Goal: Information Seeking & Learning: Check status

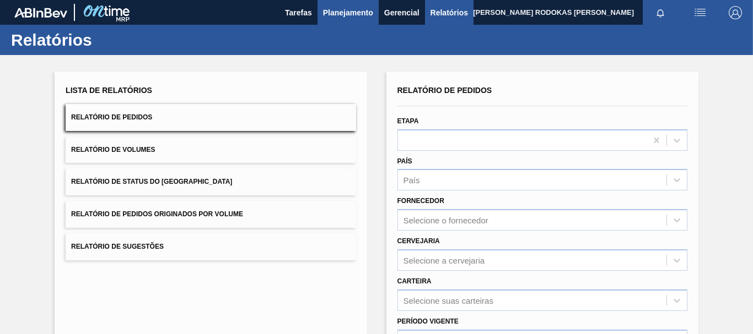
click at [342, 10] on span "Planejamento" at bounding box center [348, 12] width 50 height 13
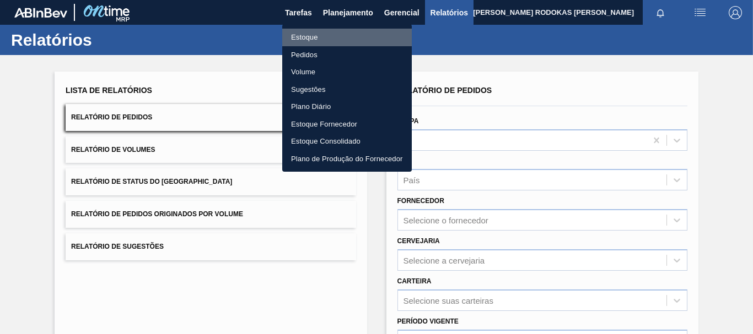
click at [320, 37] on li "Estoque" at bounding box center [346, 38] width 129 height 18
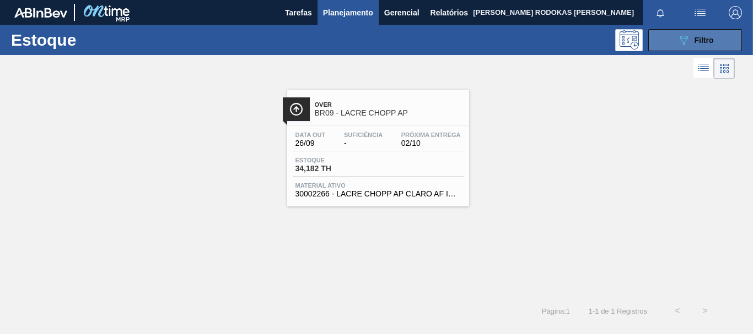
click at [688, 37] on icon "089F7B8B-B2A5-4AFE-B5C0-19BA573D28AC" at bounding box center [683, 40] width 13 height 13
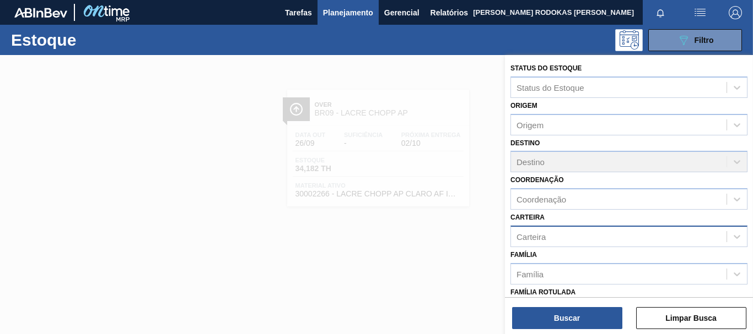
scroll to position [165, 0]
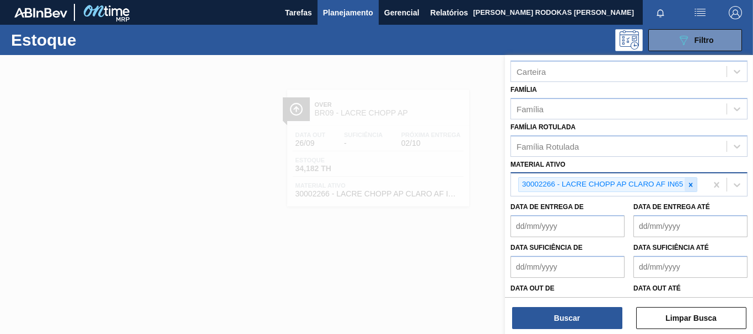
click at [687, 186] on icon at bounding box center [691, 185] width 8 height 8
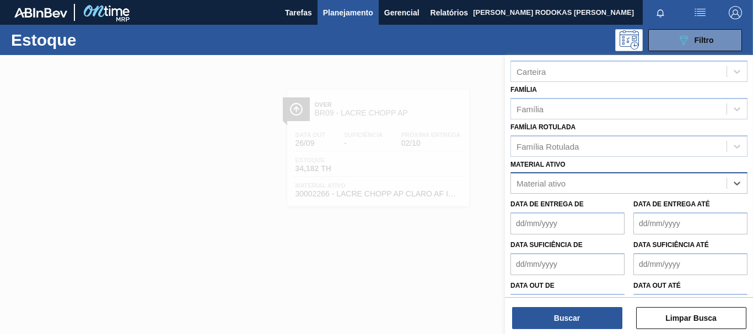
paste ativo "1880"
type ativo "1880"
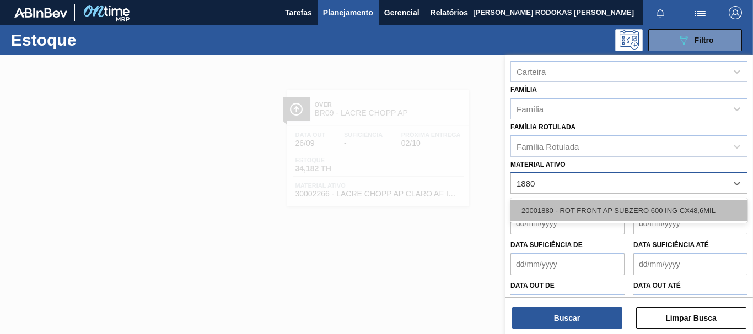
click at [653, 201] on div "20001880 - ROT FRONT AP SUBZERO 600 ING CX48,6MIL" at bounding box center [628, 211] width 237 height 20
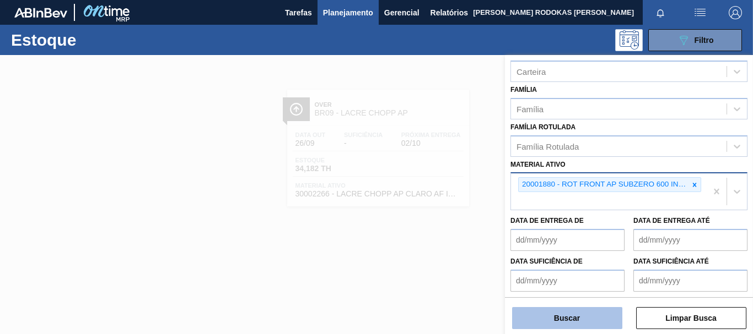
click at [584, 327] on button "Buscar" at bounding box center [567, 318] width 110 height 22
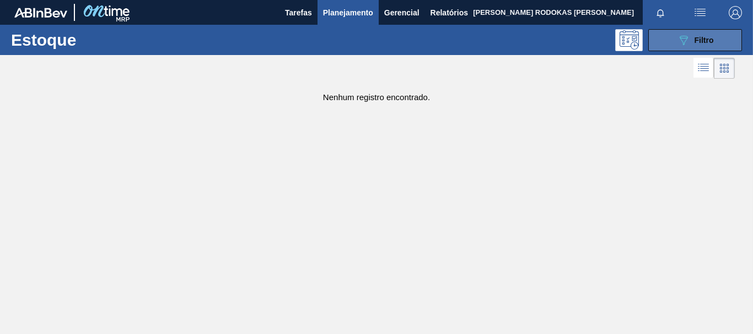
click at [689, 51] on button "089F7B8B-B2A5-4AFE-B5C0-19BA573D28AC Filtro" at bounding box center [695, 40] width 94 height 22
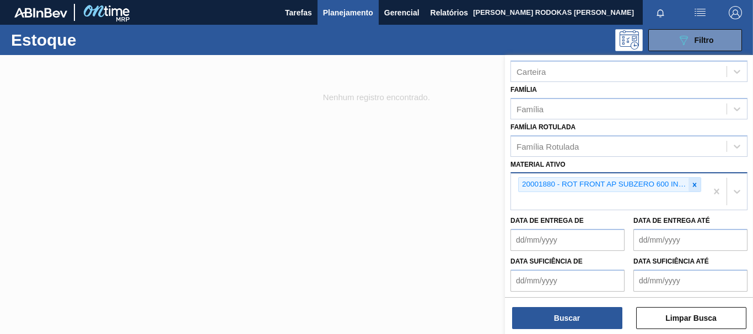
click at [688, 187] on div at bounding box center [694, 185] width 12 height 14
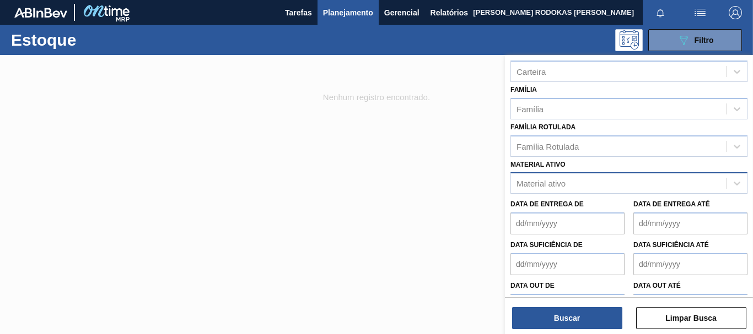
click at [385, 207] on div at bounding box center [376, 222] width 753 height 334
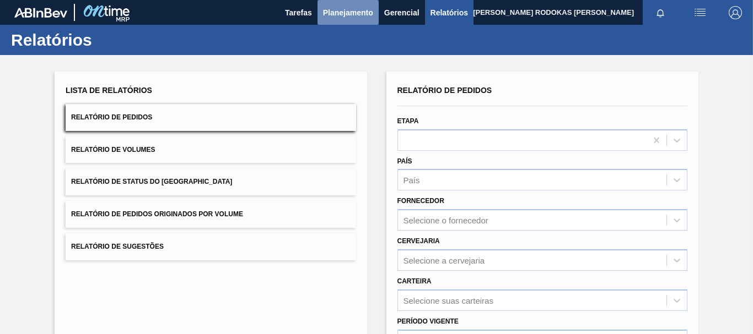
click at [344, 7] on span "Planejamento" at bounding box center [348, 12] width 50 height 13
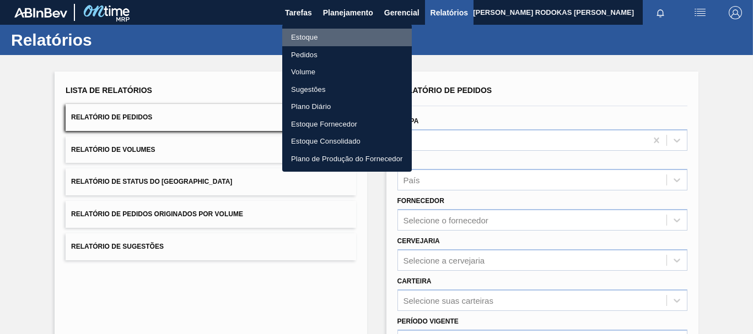
click at [328, 39] on li "Estoque" at bounding box center [346, 38] width 129 height 18
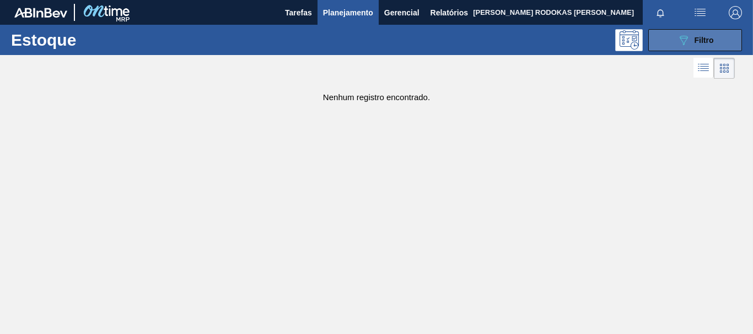
click at [652, 38] on button "089F7B8B-B2A5-4AFE-B5C0-19BA573D28AC Filtro" at bounding box center [695, 40] width 94 height 22
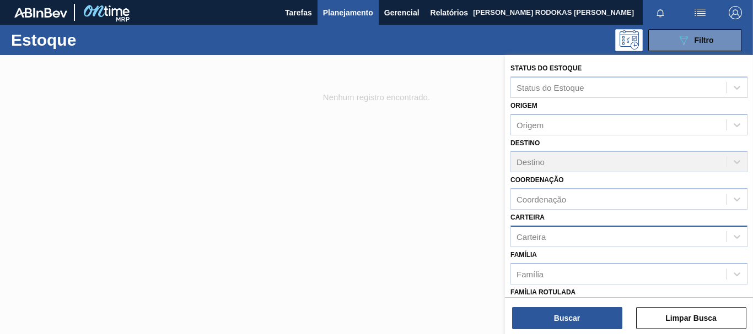
scroll to position [110, 0]
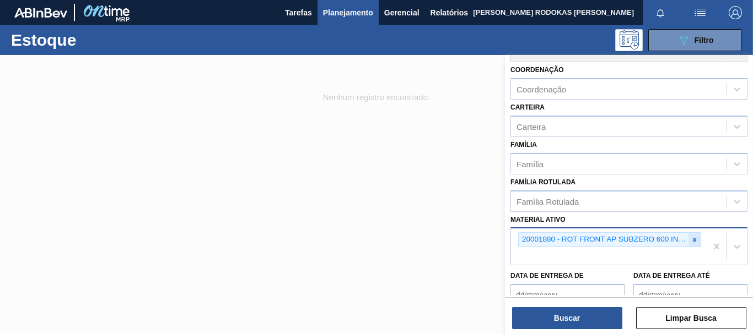
click at [692, 245] on div at bounding box center [694, 240] width 12 height 14
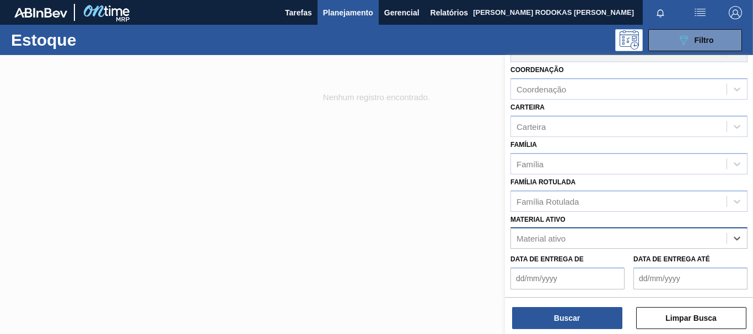
paste ativo "30003188"
type ativo "30003188"
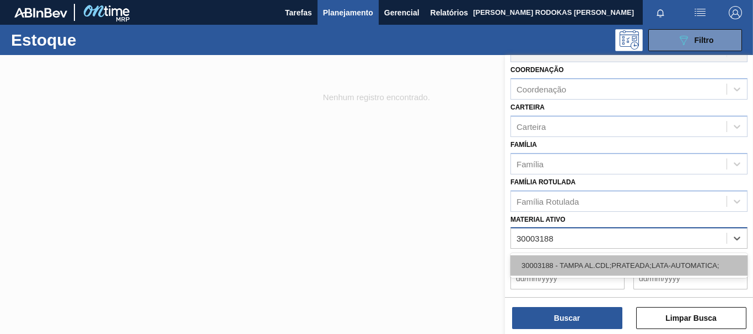
click at [659, 263] on div "30003188 - TAMPA AL.CDL;PRATEADA;LATA-AUTOMATICA;" at bounding box center [628, 266] width 237 height 20
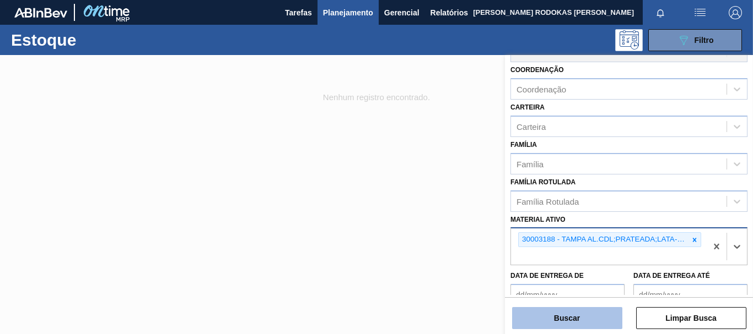
click at [597, 318] on button "Buscar" at bounding box center [567, 318] width 110 height 22
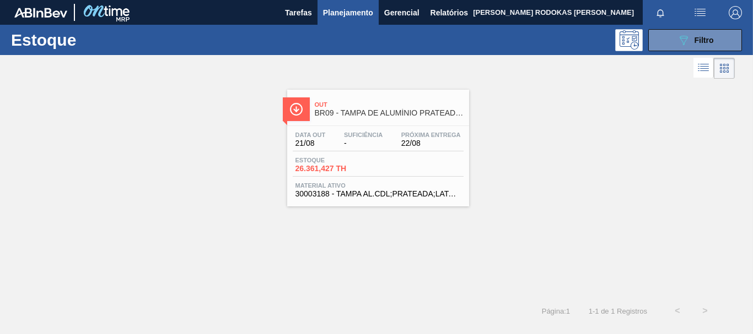
click at [392, 159] on div "Estoque 26.361,427 TH" at bounding box center [378, 167] width 171 height 20
